Goal: Task Accomplishment & Management: Use online tool/utility

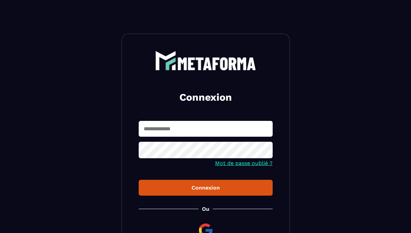
click at [149, 130] on input "text" at bounding box center [206, 129] width 134 height 16
type input "**********"
click at [139, 180] on button "Connexion" at bounding box center [206, 188] width 134 height 16
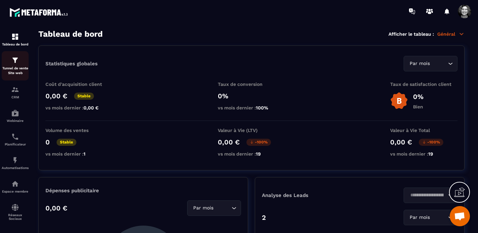
click at [12, 64] on img at bounding box center [15, 60] width 8 height 8
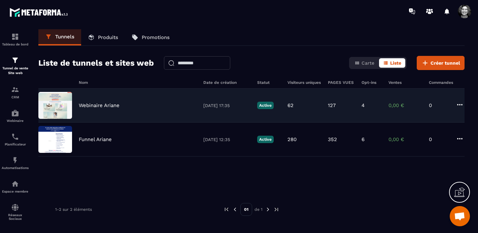
click at [112, 112] on div "Webinaire Ariane [DATE] 17:35 Active 62 127 4 0,00 € 0" at bounding box center [251, 106] width 427 height 34
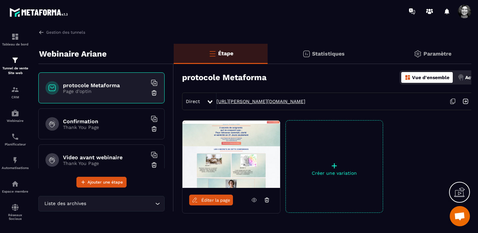
click at [248, 100] on link "[URL][PERSON_NAME][DOMAIN_NAME]" at bounding box center [261, 101] width 89 height 5
click at [112, 123] on h6 "Confirmation" at bounding box center [105, 121] width 84 height 6
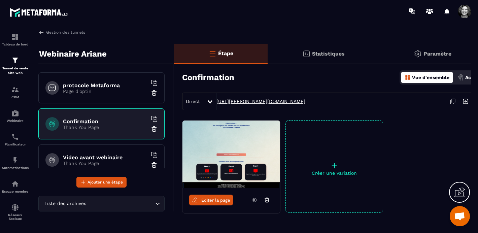
click at [276, 102] on link "[URL][PERSON_NAME][DOMAIN_NAME]" at bounding box center [261, 101] width 89 height 5
click at [106, 161] on p "Thank You Page" at bounding box center [105, 163] width 84 height 5
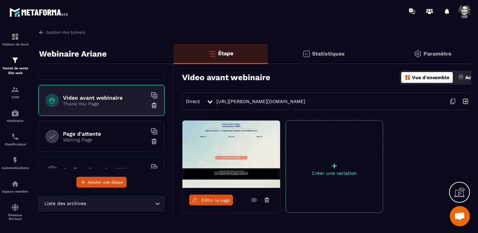
scroll to position [62, 0]
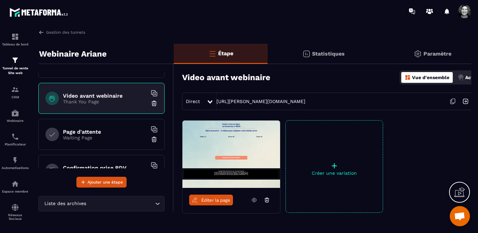
click at [83, 132] on h6 "Page d'attente" at bounding box center [105, 132] width 84 height 6
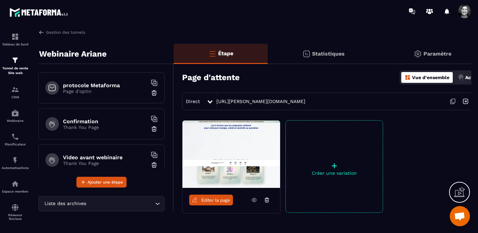
click at [98, 85] on h6 "protocole Metaforma" at bounding box center [105, 85] width 84 height 6
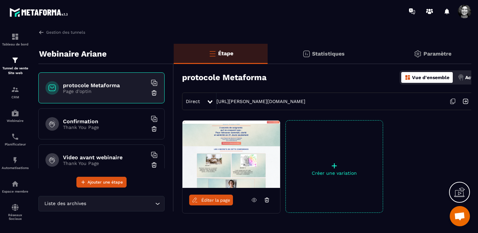
click at [97, 129] on p "Thank You Page" at bounding box center [105, 127] width 84 height 5
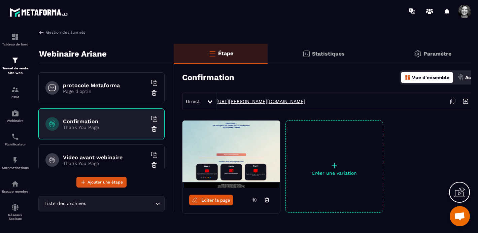
click at [288, 101] on link "[URL][PERSON_NAME][DOMAIN_NAME]" at bounding box center [261, 101] width 89 height 5
